Goal: Task Accomplishment & Management: Manage account settings

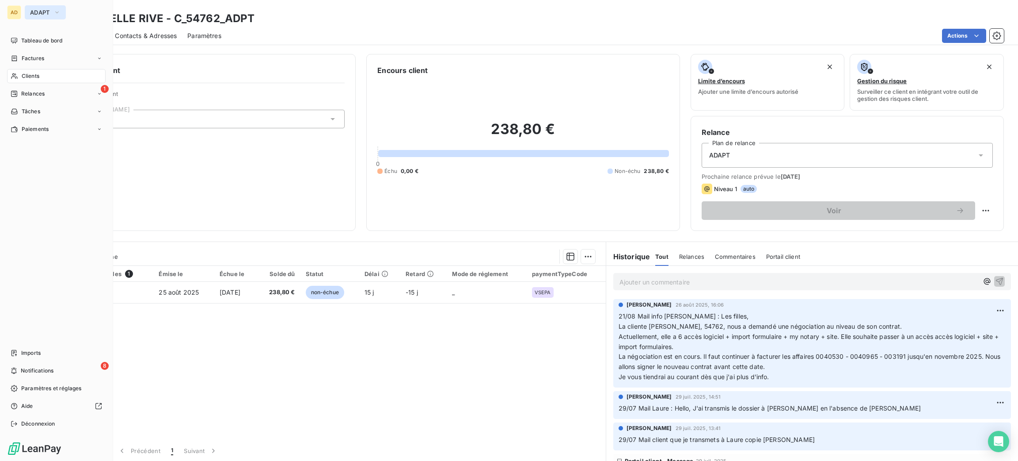
click at [50, 5] on button "ADAPT" at bounding box center [45, 12] width 41 height 14
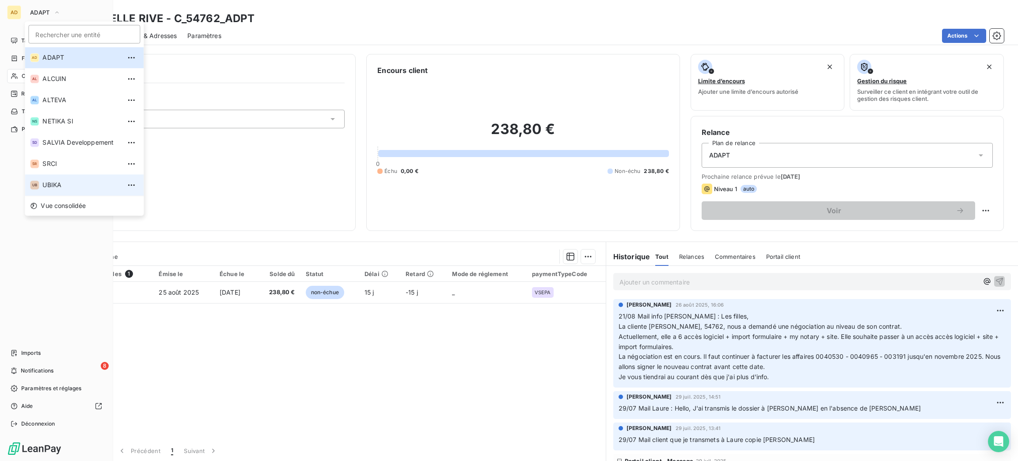
click at [76, 183] on span "UBIKA" at bounding box center [81, 184] width 78 height 9
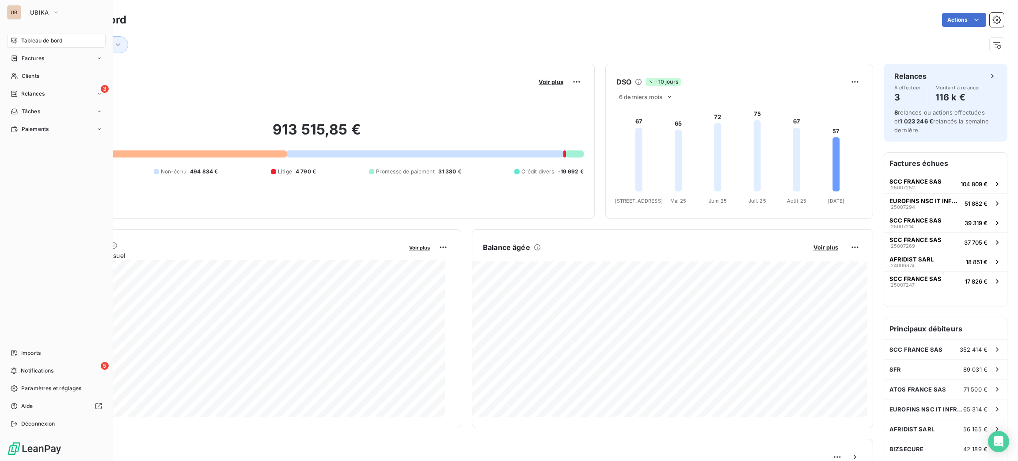
click at [35, 84] on nav "Tableau de bord Factures Clients 3 Relances Tâches Paiements" at bounding box center [56, 85] width 99 height 103
click at [34, 80] on div "Clients" at bounding box center [56, 76] width 99 height 14
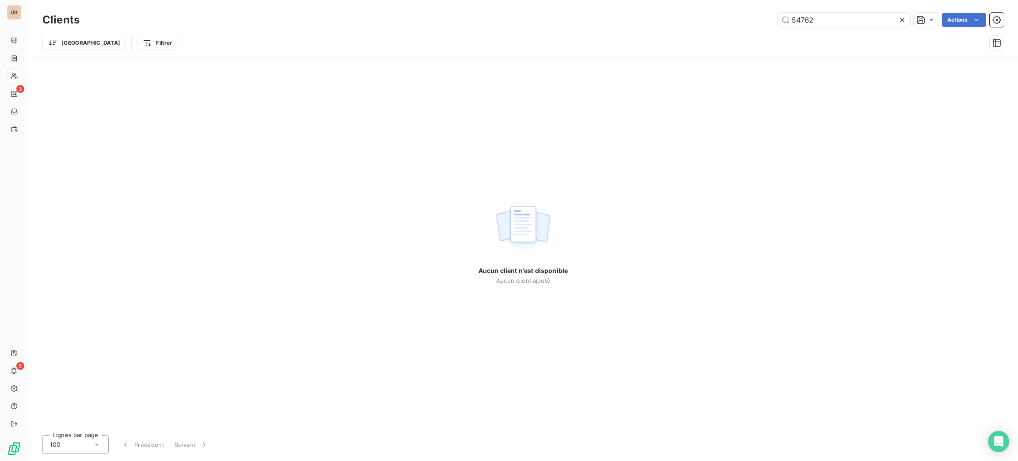
drag, startPoint x: 842, startPoint y: 17, endPoint x: 722, endPoint y: 9, distance: 120.1
click at [722, 9] on div "Clients 54762 Actions Trier Filtrer" at bounding box center [523, 28] width 990 height 57
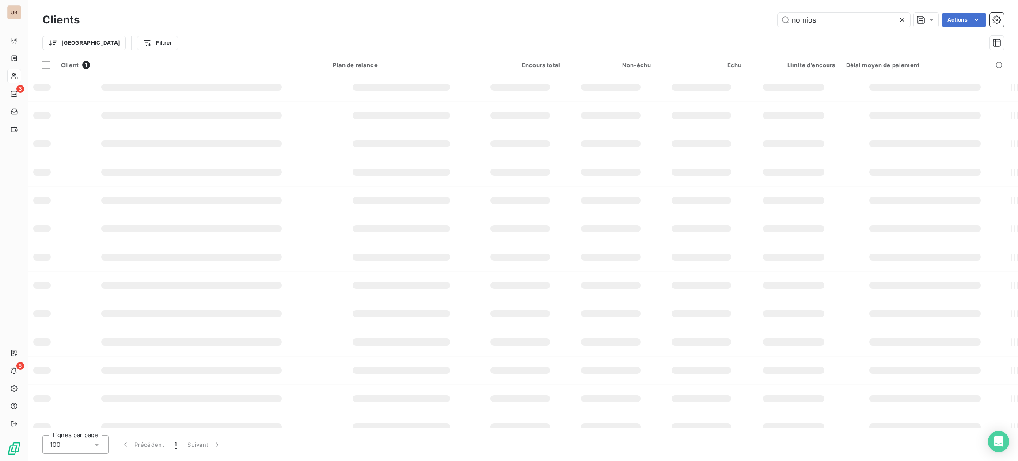
type input "nomios"
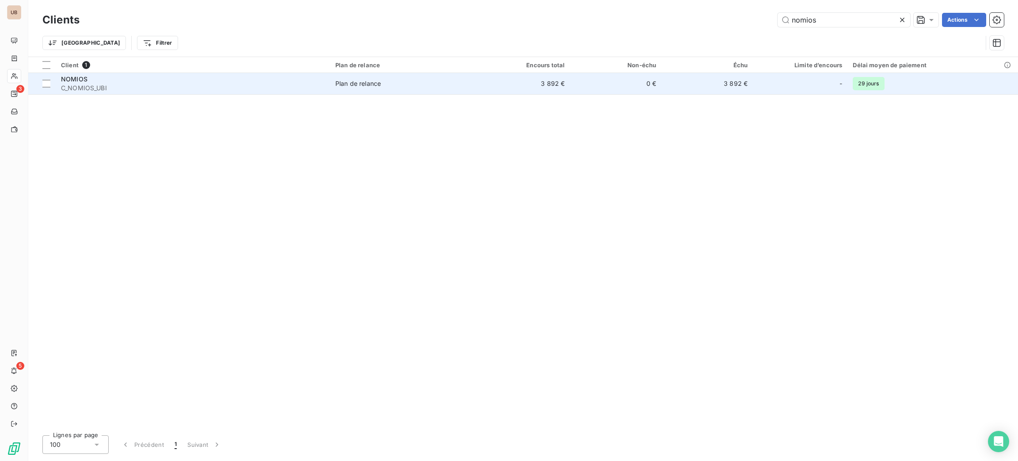
click at [302, 78] on div "NOMIOS" at bounding box center [193, 79] width 264 height 9
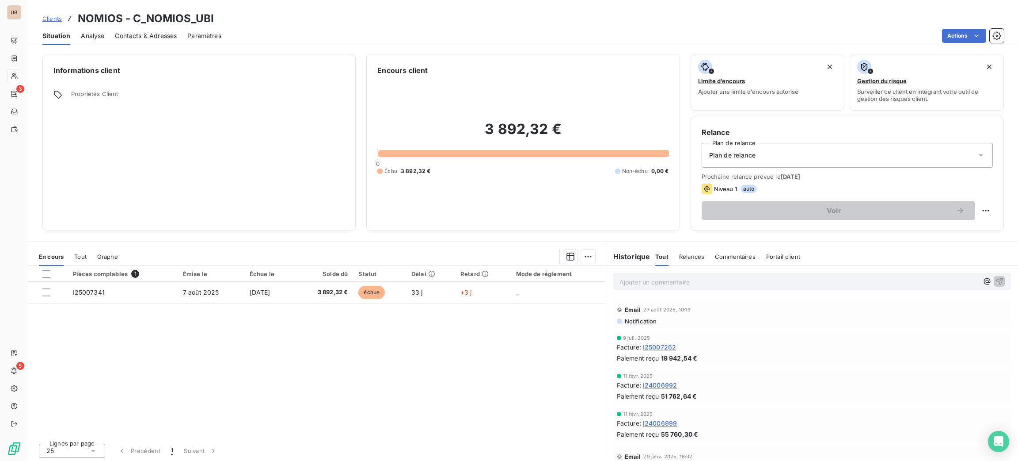
click at [142, 34] on span "Contacts & Adresses" at bounding box center [146, 35] width 62 height 9
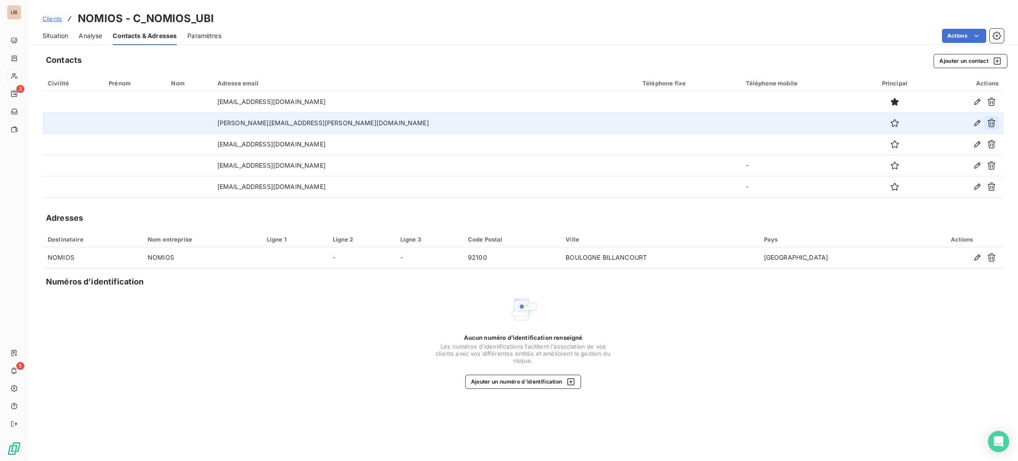
click at [990, 119] on icon "button" at bounding box center [992, 123] width 8 height 8
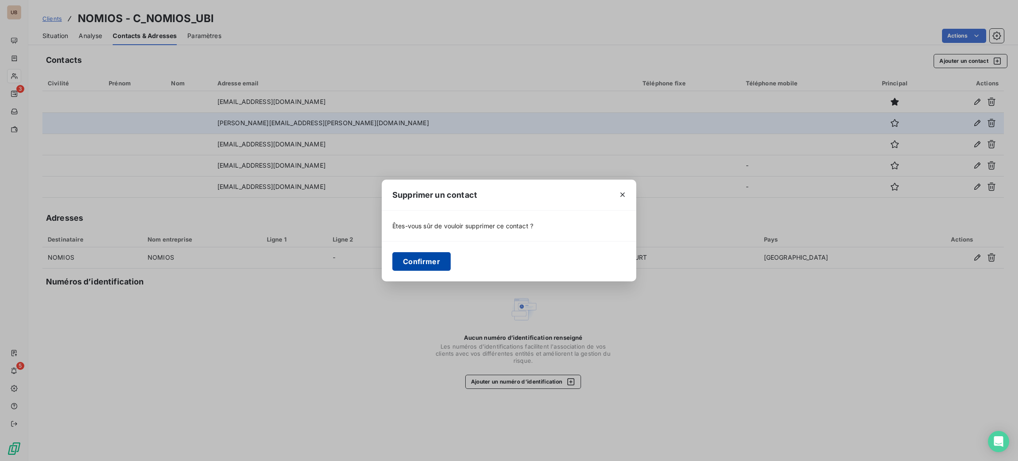
click at [419, 263] on button "Confirmer" at bounding box center [422, 261] width 58 height 19
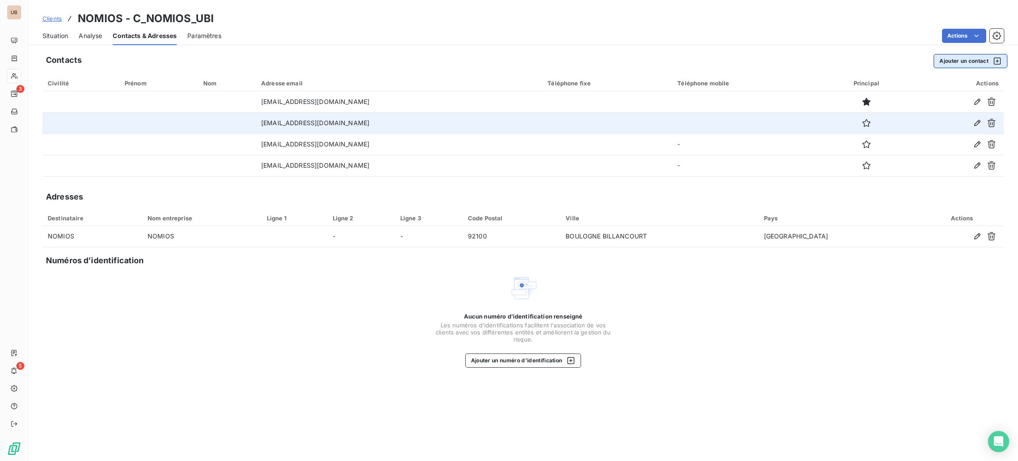
click at [956, 65] on button "Ajouter un contact" at bounding box center [971, 61] width 74 height 14
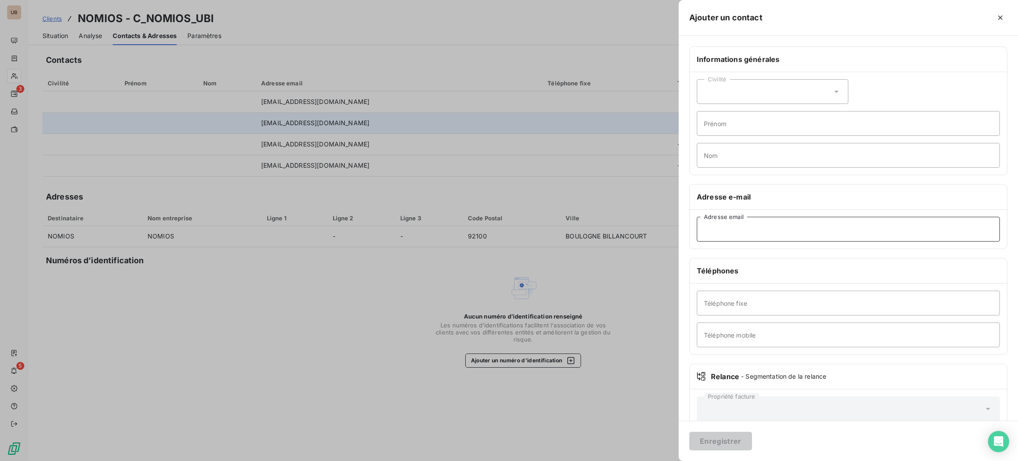
paste input ""[EMAIL_ADDRESS][DOMAIN_NAME]" <[EMAIL_ADDRESS][DOMAIN_NAME]>"
drag, startPoint x: 783, startPoint y: 228, endPoint x: 662, endPoint y: 232, distance: 121.6
click at [662, 460] on div "Ajouter un contact Informations générales Civilité Prénom Nom Adresse e-mail "[…" at bounding box center [509, 461] width 1018 height 0
type input "[EMAIL_ADDRESS][DOMAIN_NAME]"
click at [717, 441] on button "Enregistrer" at bounding box center [721, 440] width 63 height 19
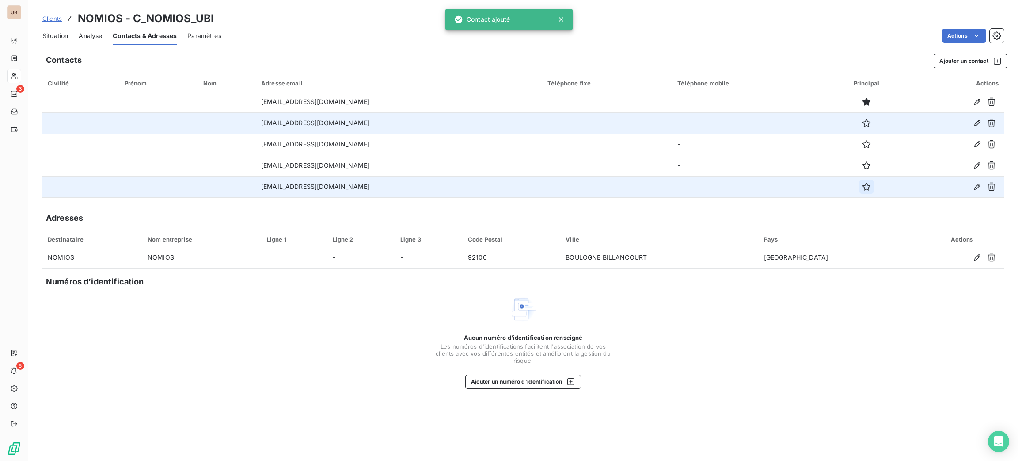
click at [862, 187] on icon "button" at bounding box center [866, 186] width 9 height 9
click at [51, 32] on span "Situation" at bounding box center [55, 35] width 26 height 9
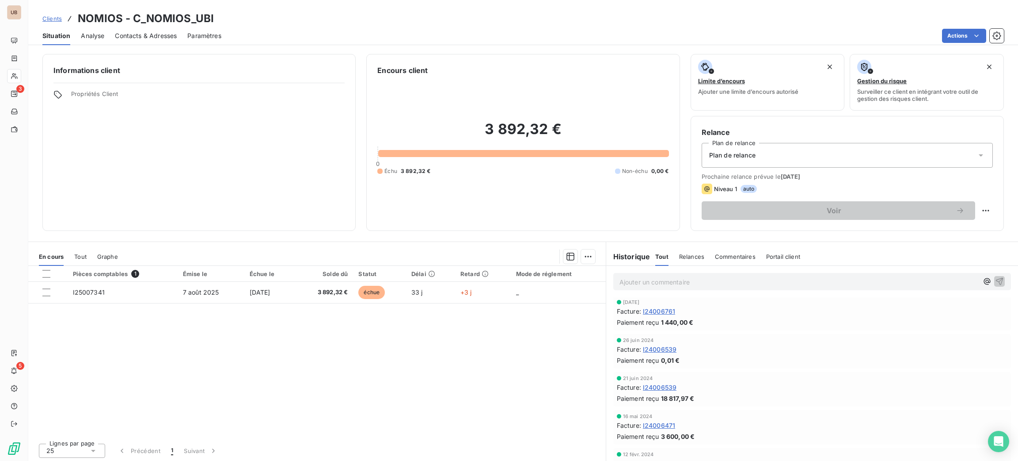
scroll to position [44, 0]
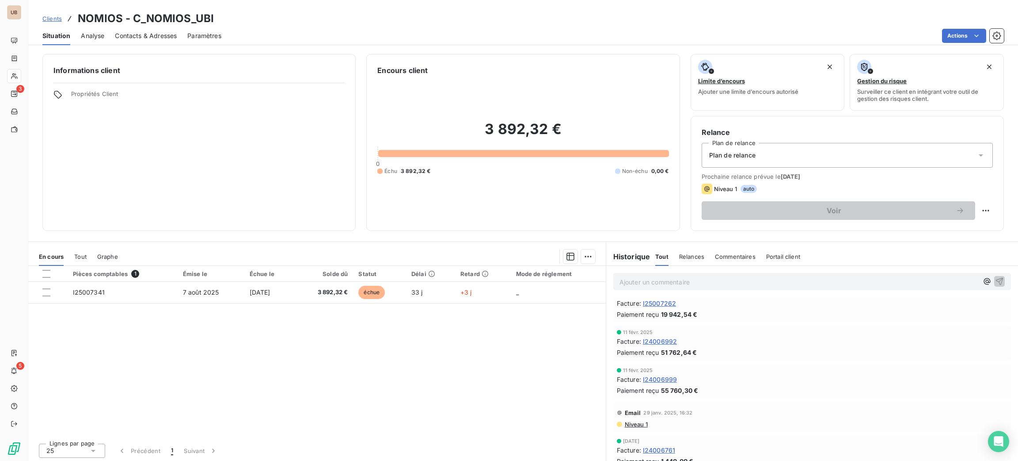
click at [725, 378] on div "Facture : I24006999" at bounding box center [812, 378] width 391 height 9
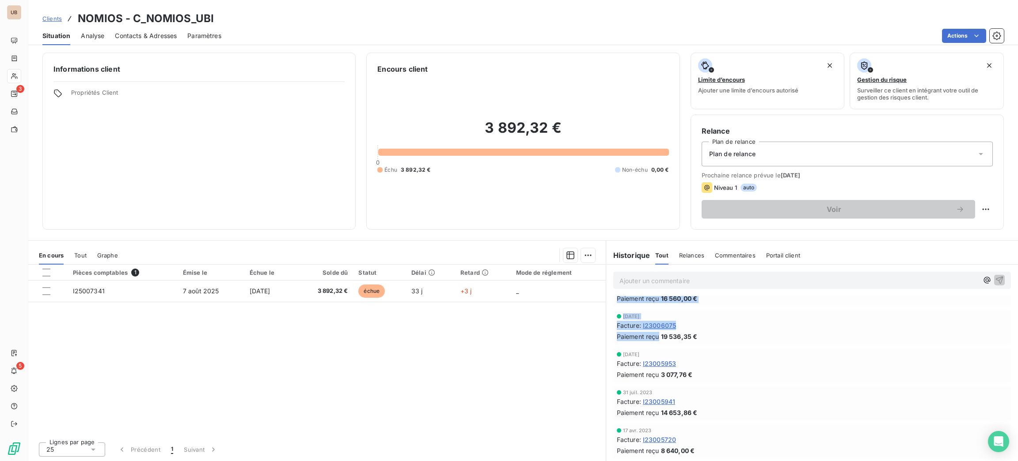
scroll to position [375, 0]
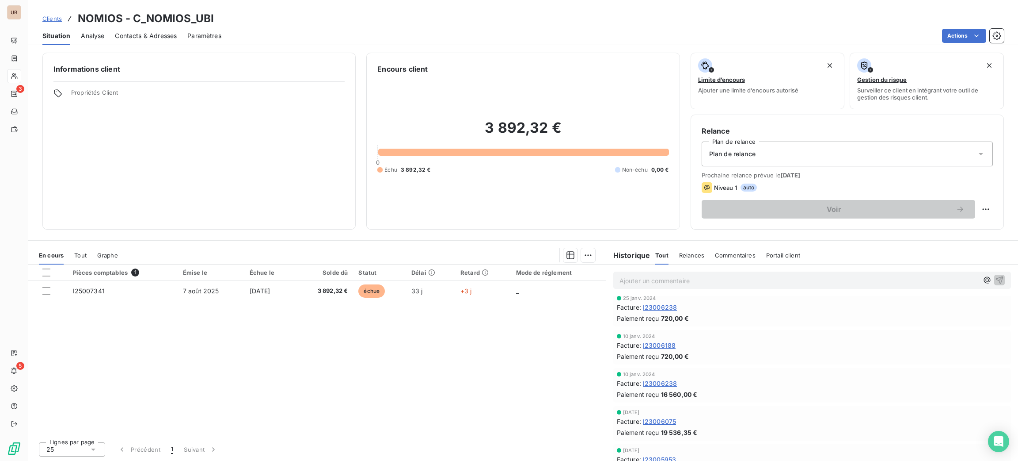
click at [745, 380] on div "Facture : I23006238" at bounding box center [812, 382] width 391 height 9
click at [718, 400] on div "10 janv. 2024 Facture : I23006238 Paiement reçu 16 560,00 €" at bounding box center [813, 385] width 398 height 34
click at [715, 408] on div "[DATE] Facture : I23006075 Paiement reçu 19 536,35 €" at bounding box center [813, 423] width 398 height 34
click at [775, 404] on div "[DATE] Facture : I23006075 Paiement reçu 19 536,35 €" at bounding box center [812, 423] width 412 height 38
click at [760, 429] on div "Paiement reçu 19 536,35 €" at bounding box center [812, 431] width 391 height 9
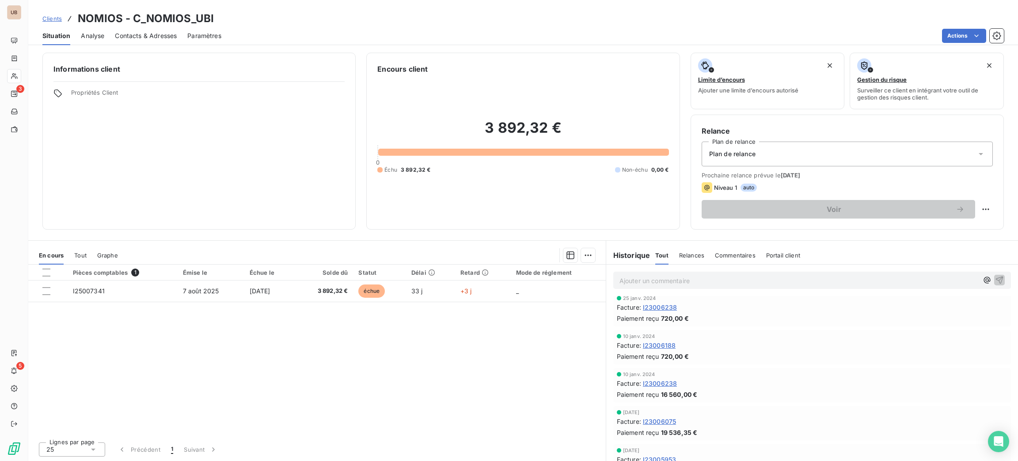
click at [660, 226] on div "Encours client 3 892,32 € 0 Échu 3 892,32 € Non-échu 0,00 €" at bounding box center [522, 141] width 313 height 177
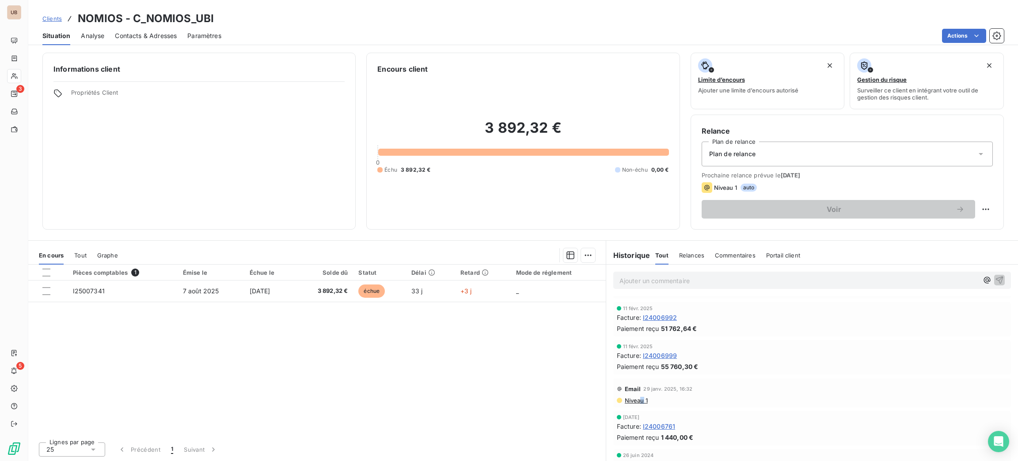
click at [637, 403] on span "Niveau 1" at bounding box center [636, 400] width 24 height 7
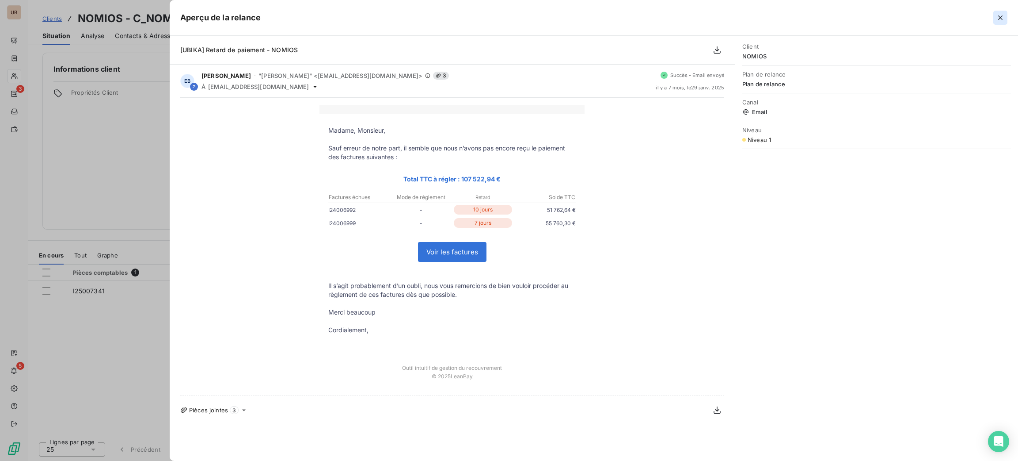
click at [1002, 18] on icon "button" at bounding box center [1000, 17] width 9 height 9
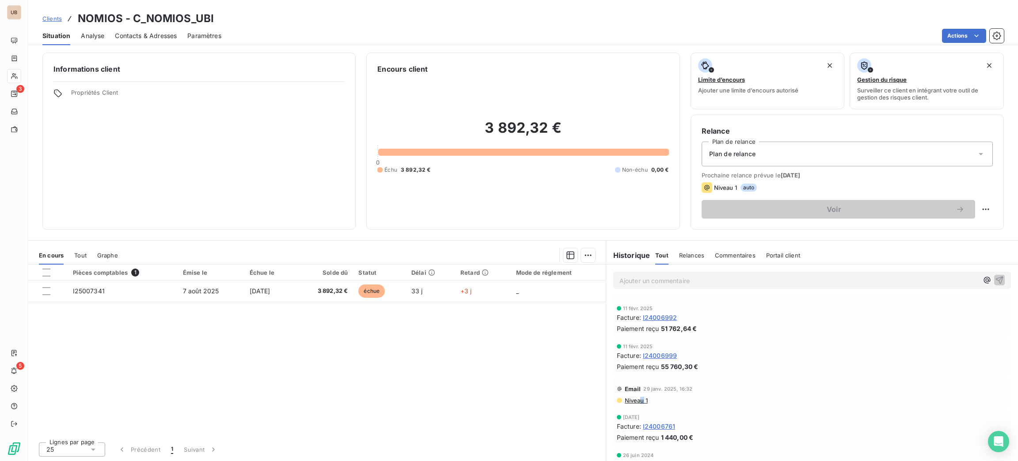
click at [141, 36] on span "Contacts & Adresses" at bounding box center [146, 35] width 62 height 9
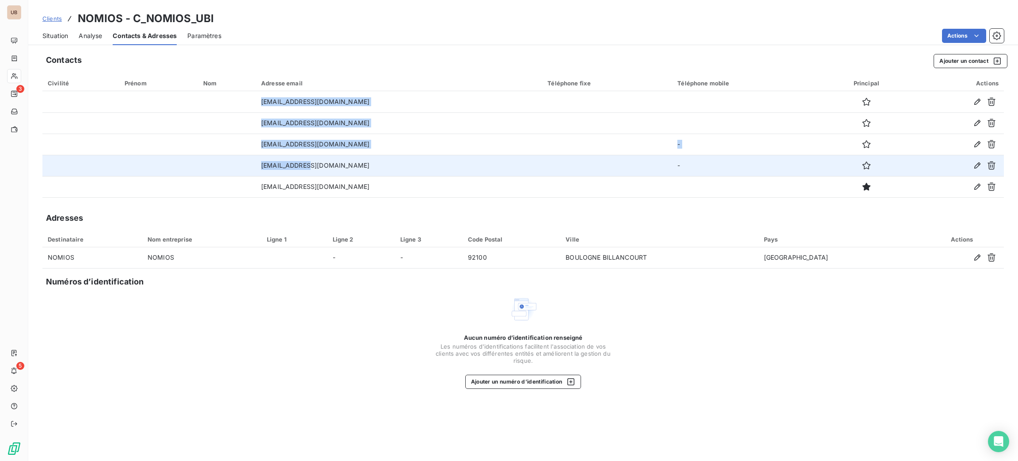
drag, startPoint x: 242, startPoint y: 94, endPoint x: 328, endPoint y: 167, distance: 112.6
click at [326, 167] on tbody "[EMAIL_ADDRESS][DOMAIN_NAME] [EMAIL_ADDRESS][DOMAIN_NAME] [PERSON_NAME][EMAIL_A…" at bounding box center [523, 144] width 962 height 106
click at [386, 155] on td "[EMAIL_ADDRESS][DOMAIN_NAME]" at bounding box center [399, 165] width 286 height 21
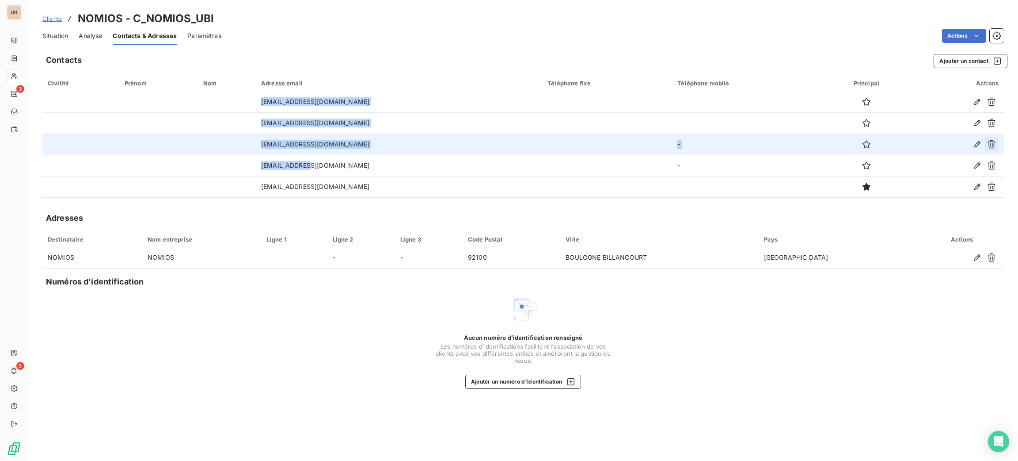
click at [993, 143] on icon "button" at bounding box center [992, 144] width 9 height 9
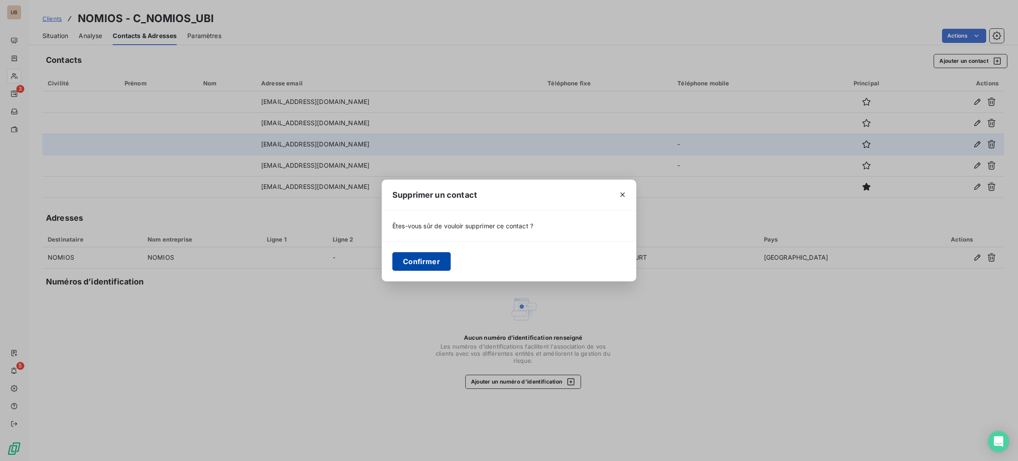
click at [423, 259] on button "Confirmer" at bounding box center [422, 261] width 58 height 19
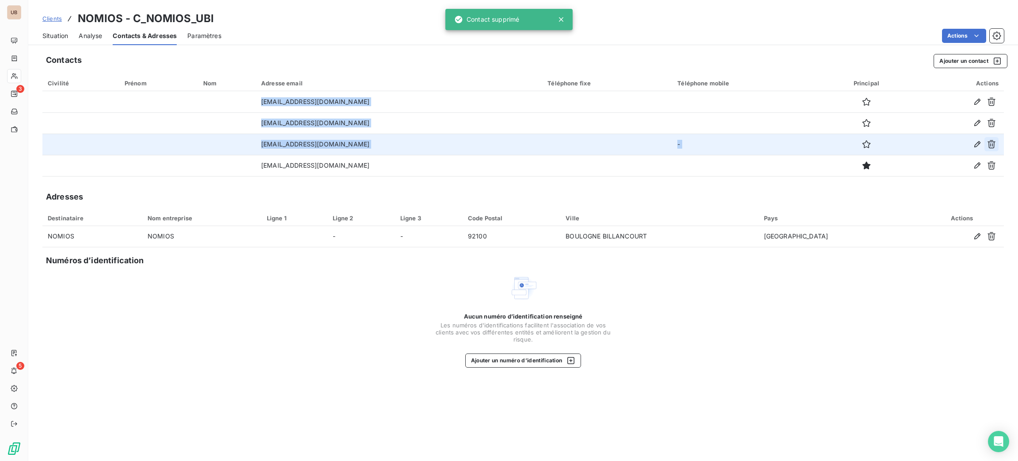
click at [990, 143] on icon "button" at bounding box center [992, 144] width 9 height 9
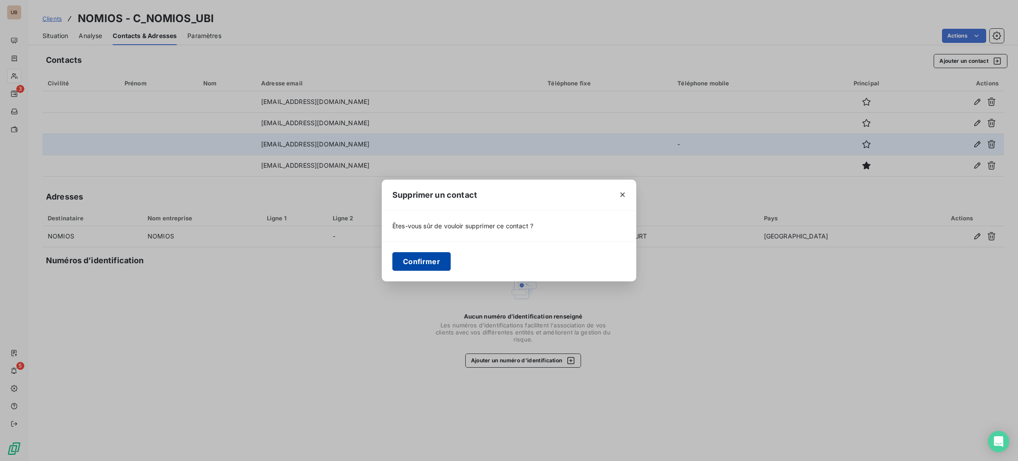
click at [425, 263] on button "Confirmer" at bounding box center [422, 261] width 58 height 19
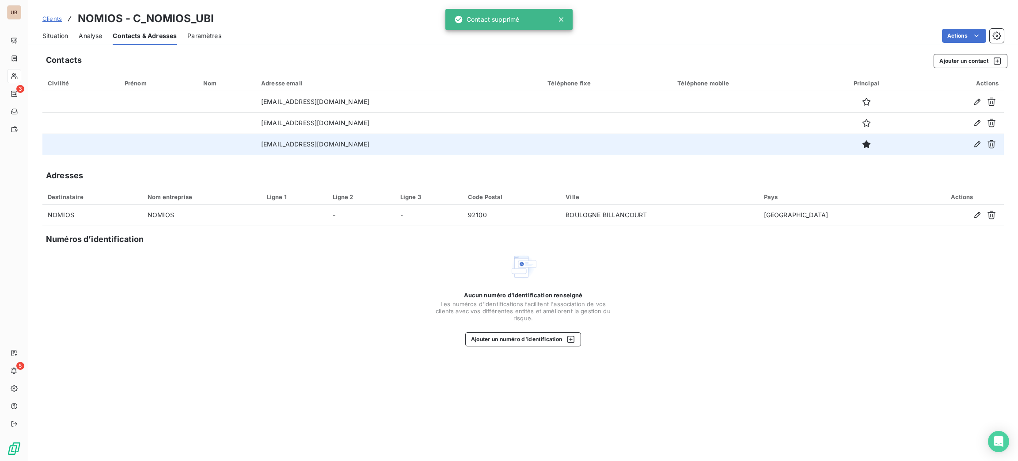
click at [484, 164] on div "Contacts Ajouter un contact Civilité Prénom Nom Adresse email Téléphone fixe Té…" at bounding box center [523, 255] width 990 height 412
click at [49, 30] on div "Situation" at bounding box center [55, 36] width 26 height 19
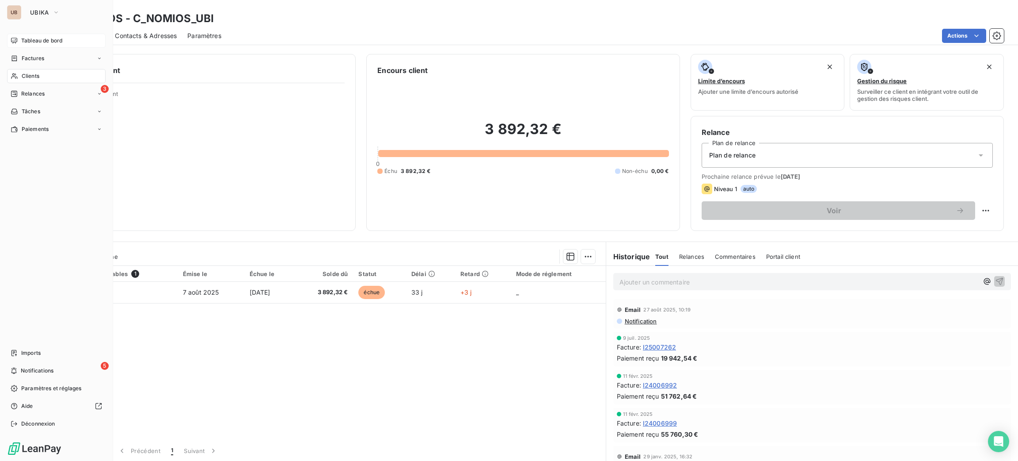
click at [20, 37] on div "Tableau de bord" at bounding box center [56, 41] width 99 height 14
